Goal: Information Seeking & Learning: Learn about a topic

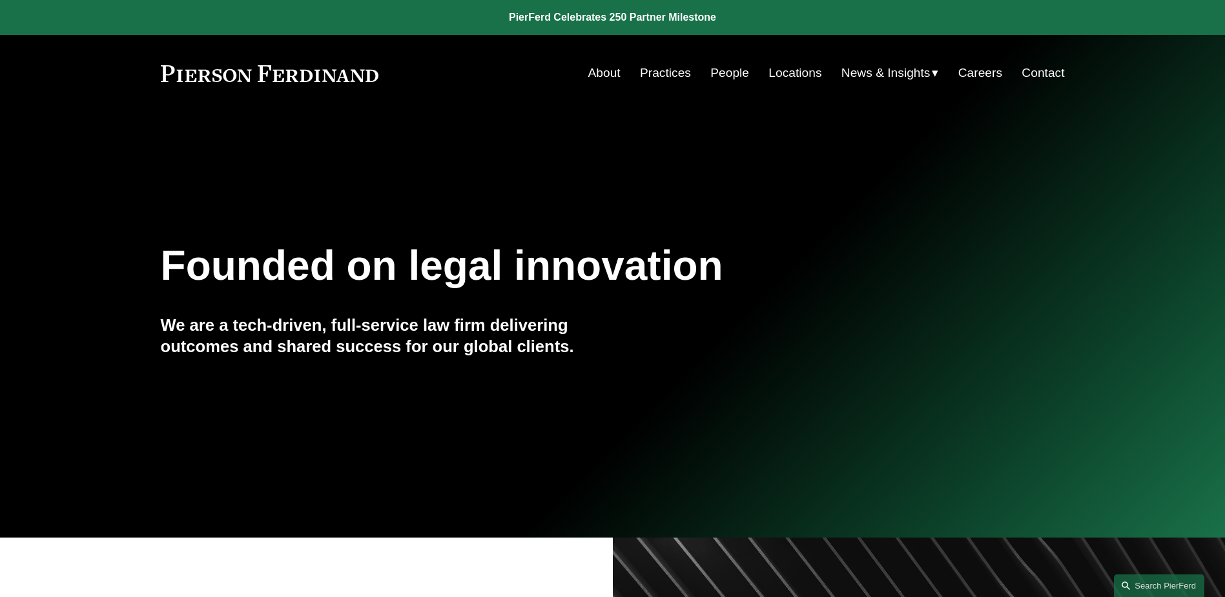
click at [0, 0] on span "News" at bounding box center [0, 0] width 0 height 0
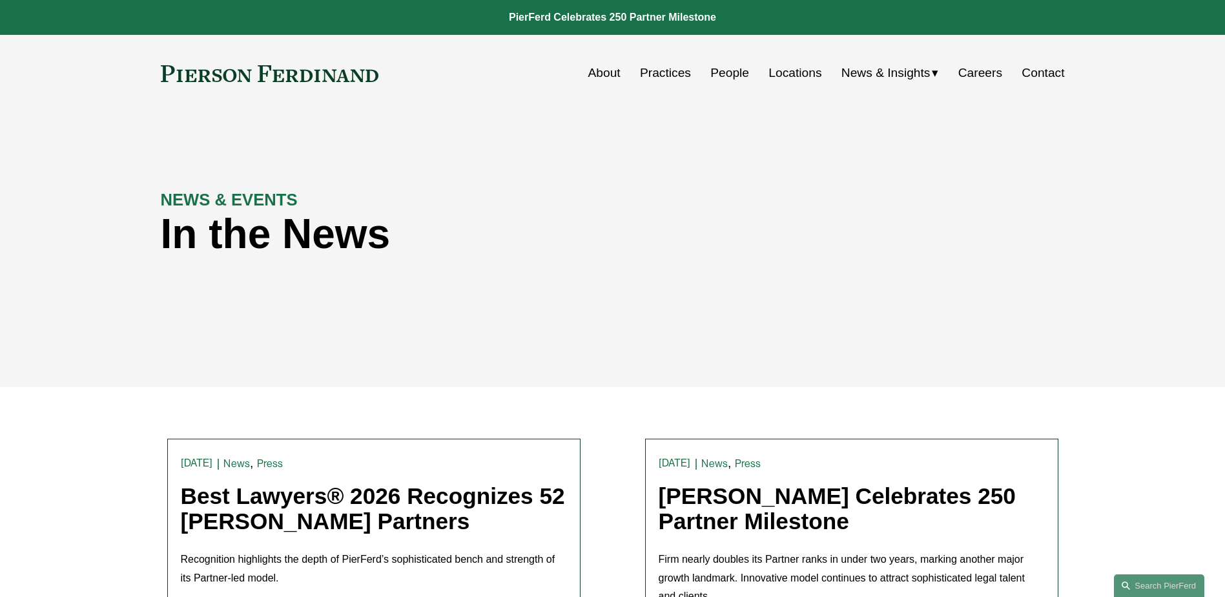
click at [0, 0] on span "Insights" at bounding box center [0, 0] width 0 height 0
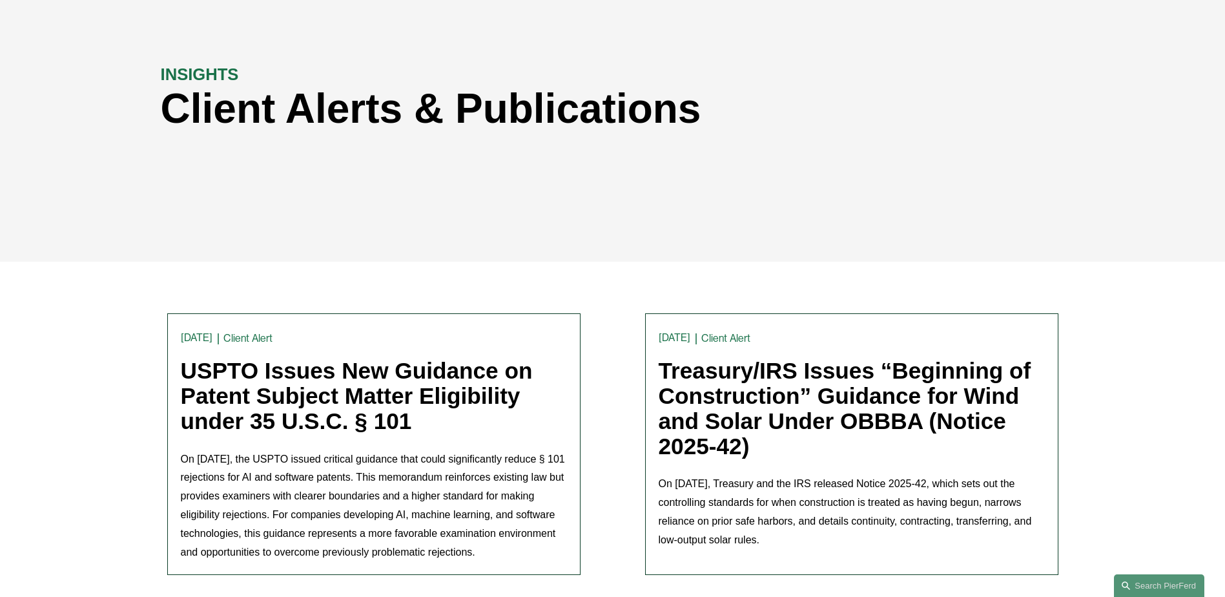
scroll to position [323, 0]
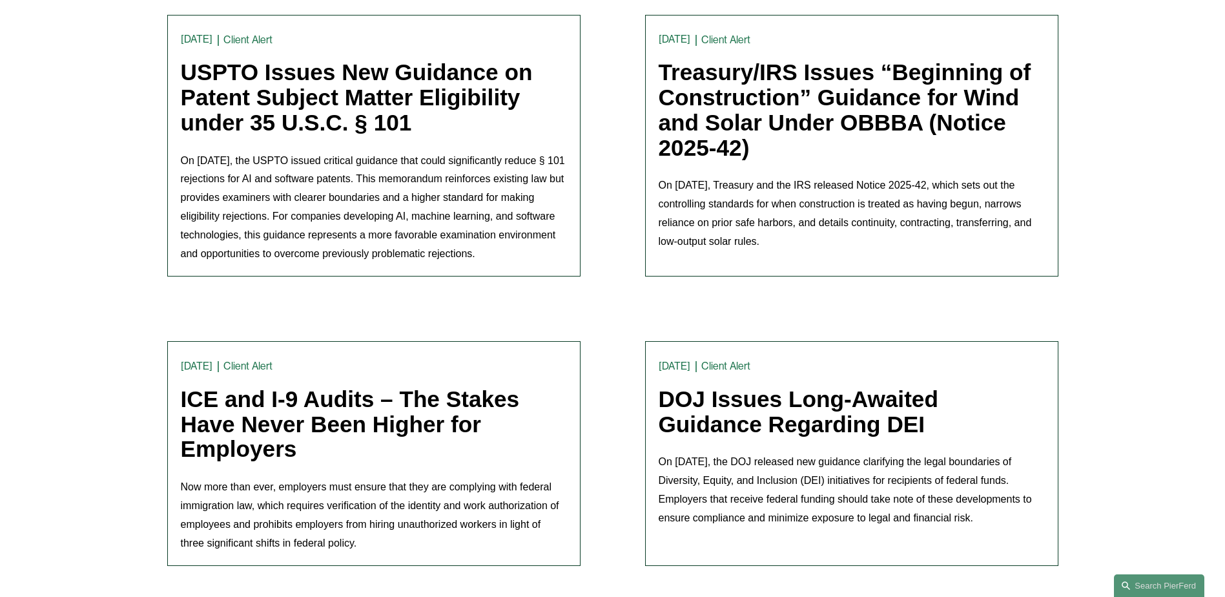
scroll to position [452, 0]
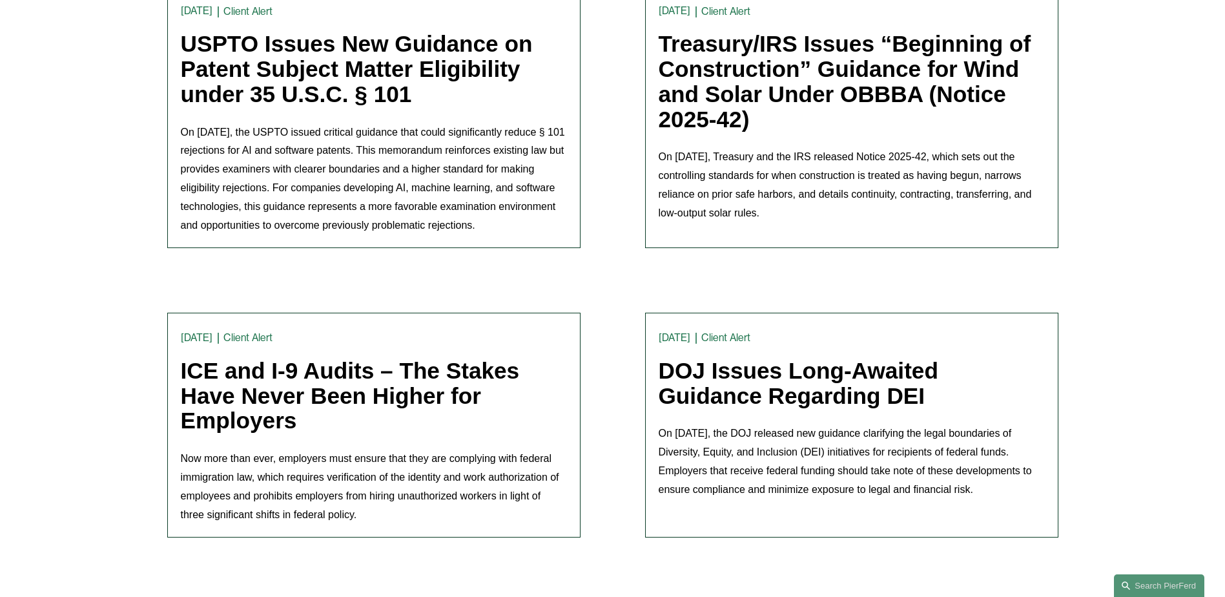
click at [748, 373] on link "DOJ Issues Long-Awaited Guidance Regarding DEI" at bounding box center [799, 383] width 280 height 50
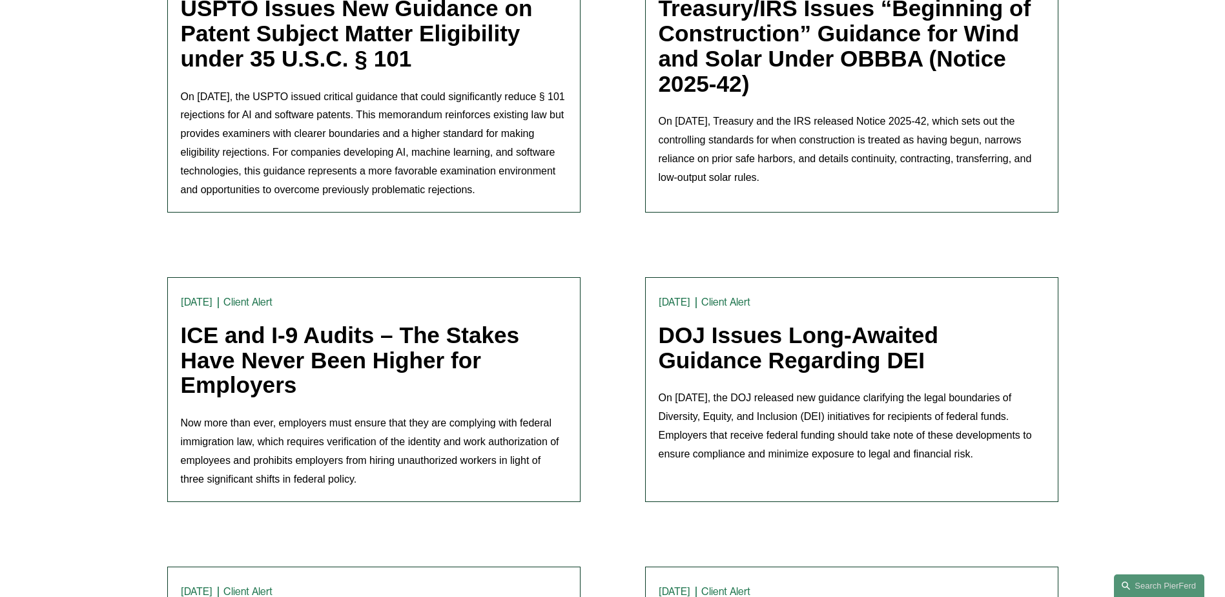
scroll to position [517, 0]
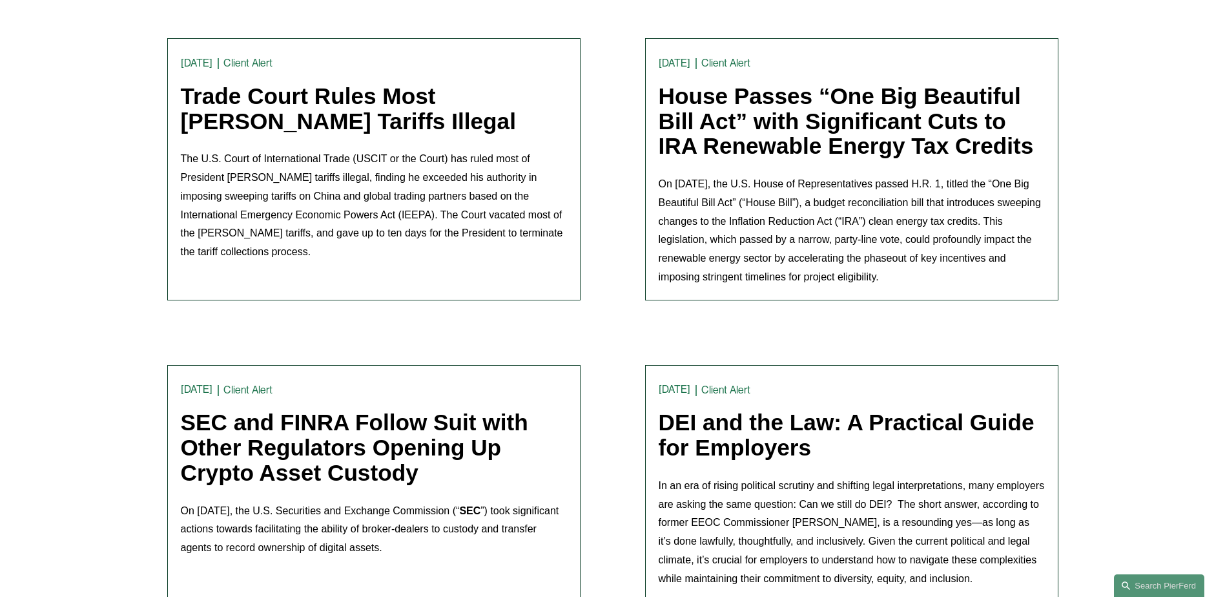
scroll to position [1808, 0]
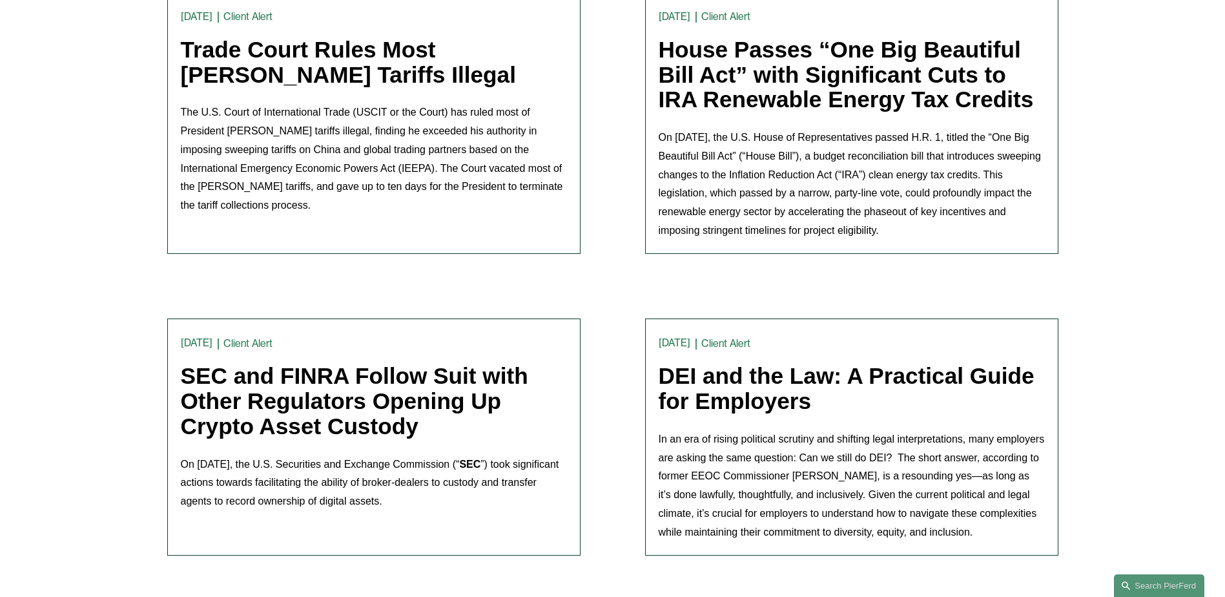
click at [748, 363] on link "DEI and the Law: A Practical Guide for Employers" at bounding box center [847, 388] width 376 height 50
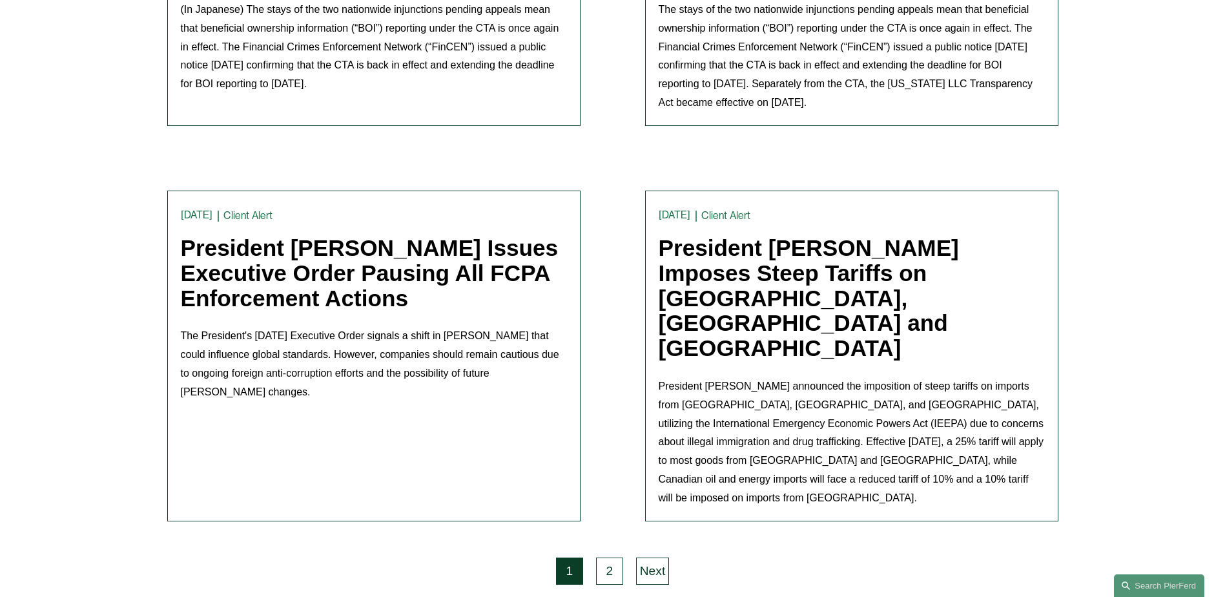
scroll to position [3293, 0]
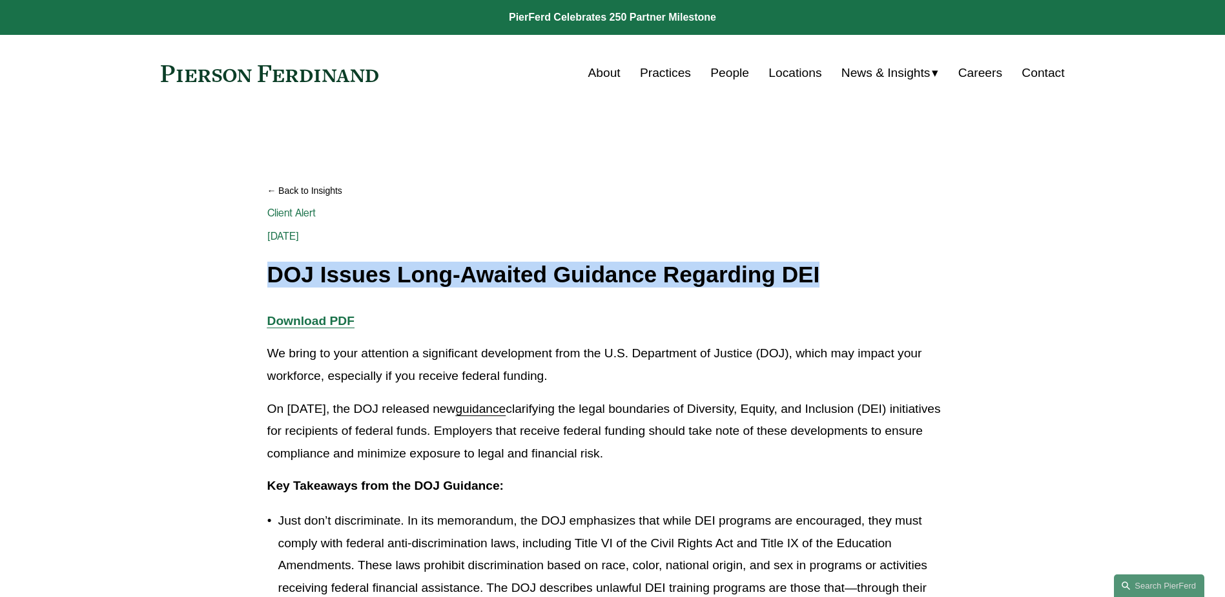
drag, startPoint x: 270, startPoint y: 278, endPoint x: 841, endPoint y: 261, distance: 571.0
click at [841, 261] on div "Back to Insights DOJ Issues Long-Awaited Guidance Regarding DEI Client Alert [D…" at bounding box center [612, 230] width 691 height 114
copy h1 "DOJ Issues Long-Awaited Guidance Regarding DEI"
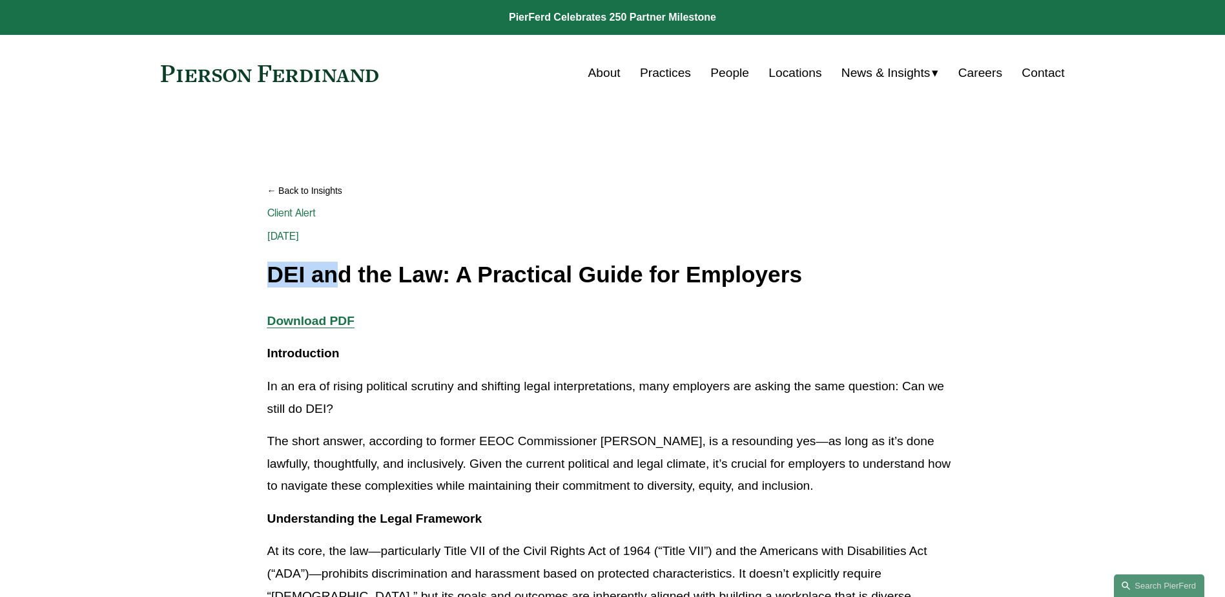
drag, startPoint x: 270, startPoint y: 277, endPoint x: 333, endPoint y: 278, distance: 62.6
click at [333, 278] on h1 "DEI and the Law: A Practical Guide for Employers" at bounding box center [612, 274] width 691 height 25
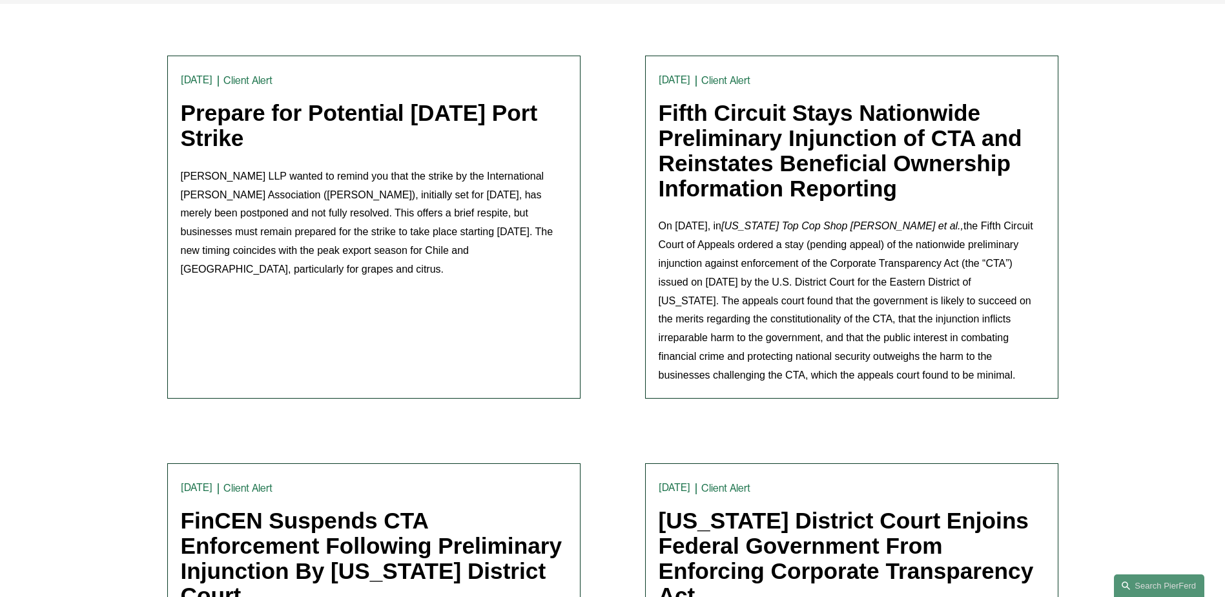
scroll to position [387, 0]
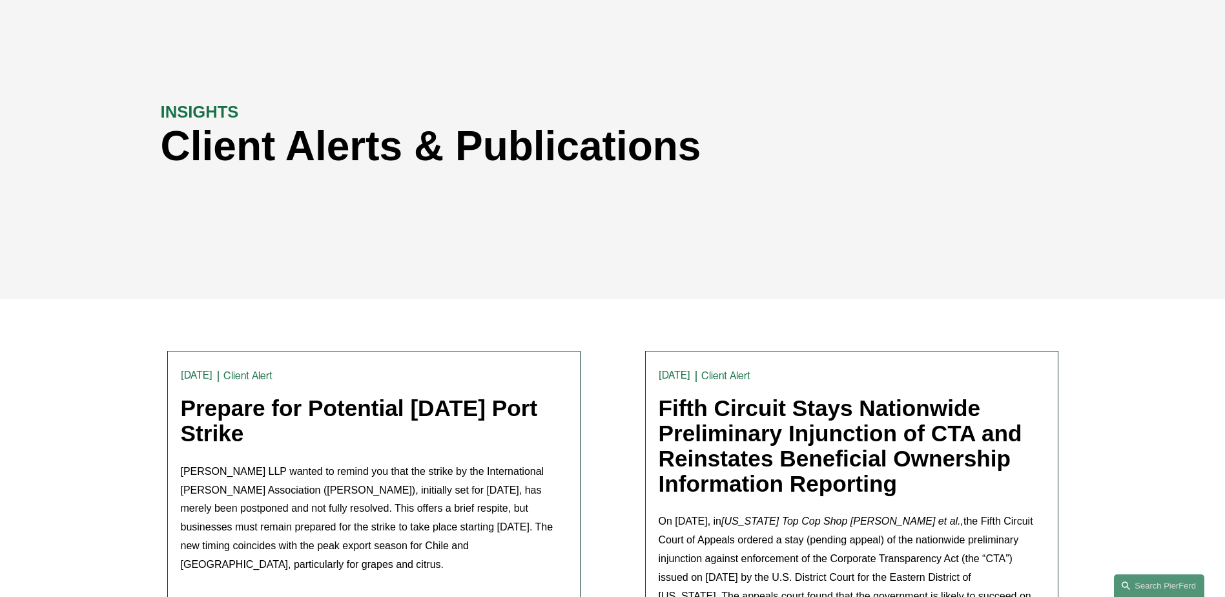
scroll to position [0, 0]
